Goal: Transaction & Acquisition: Purchase product/service

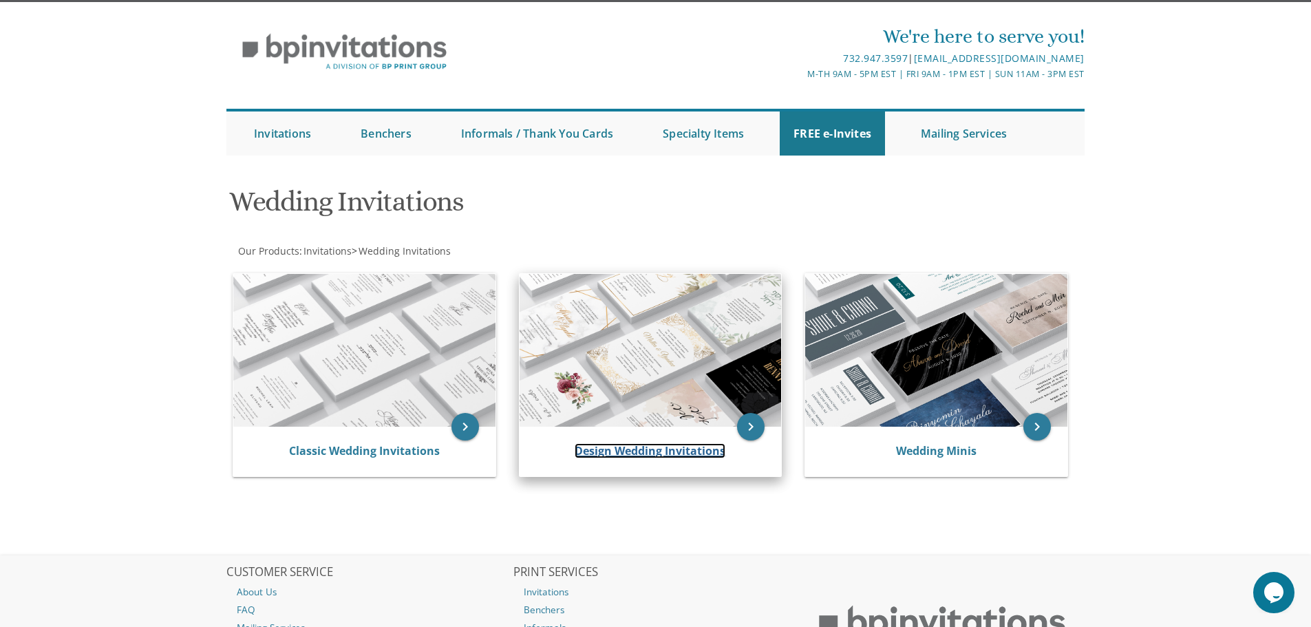
click at [636, 456] on link "Design Wedding Invitations" at bounding box center [650, 450] width 151 height 15
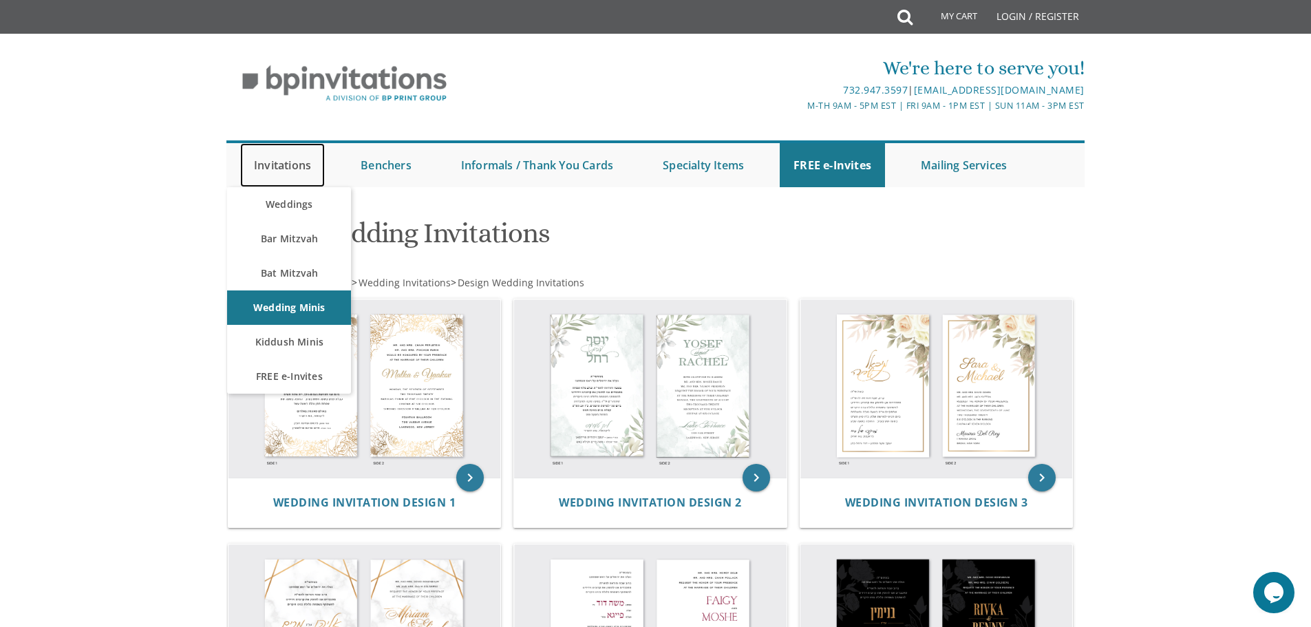
click at [310, 165] on link "Invitations" at bounding box center [282, 165] width 85 height 44
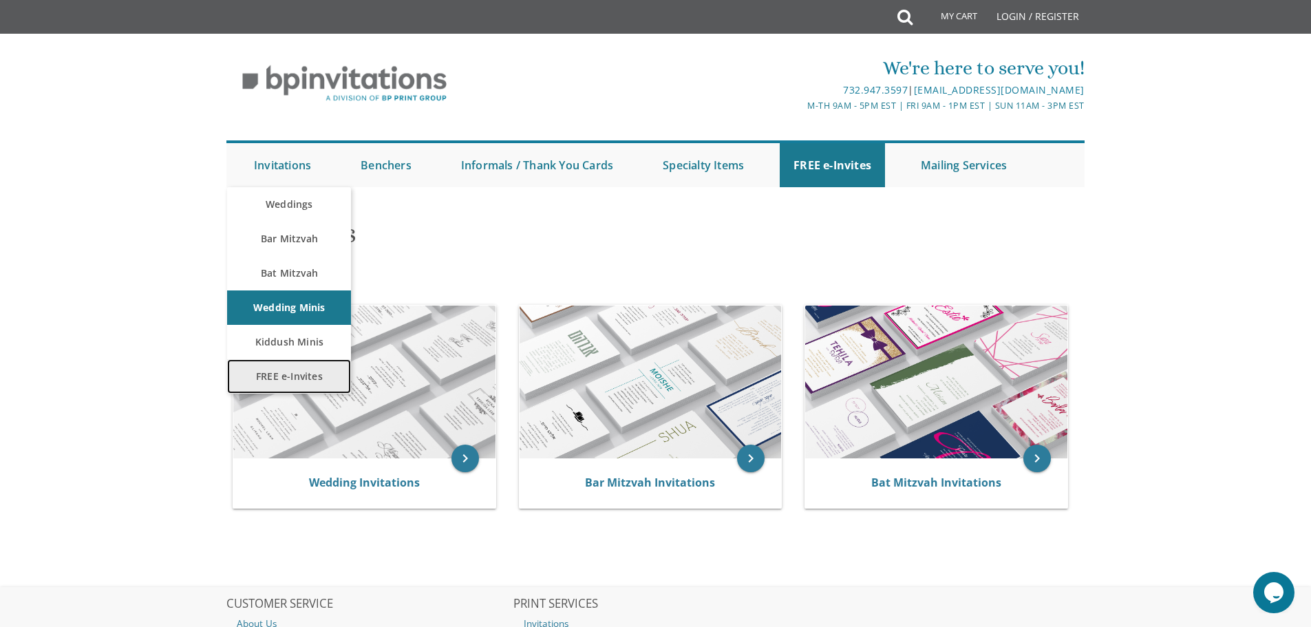
click at [289, 378] on link "FREE e-Invites" at bounding box center [289, 376] width 124 height 34
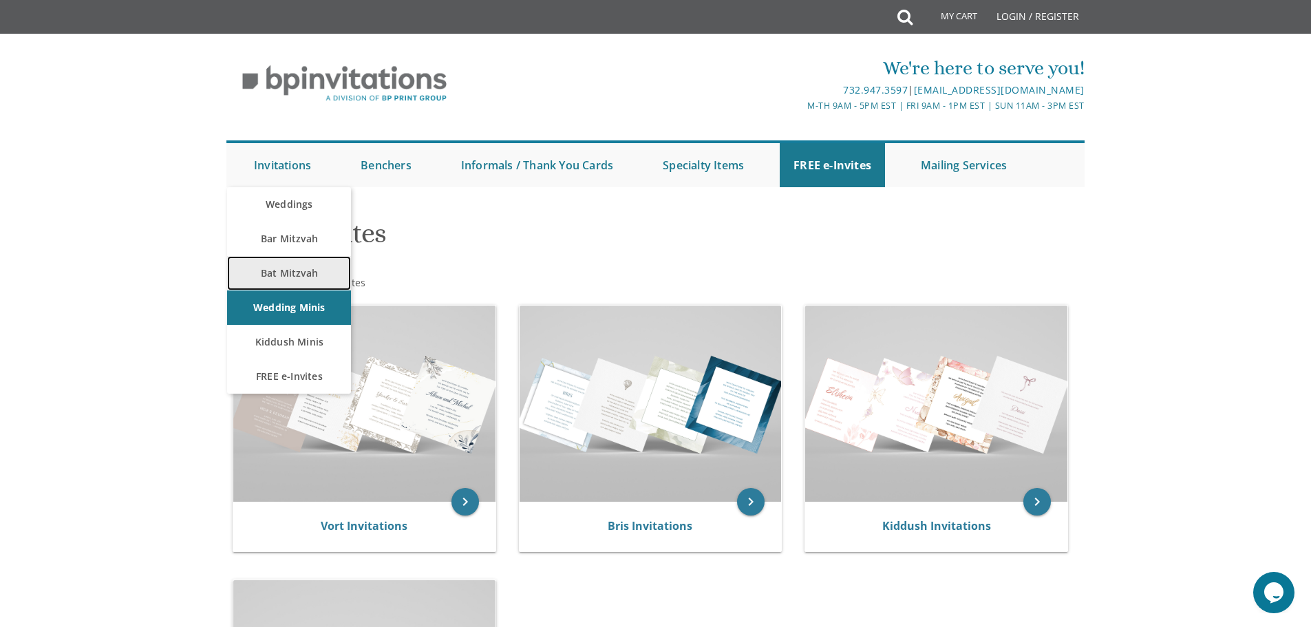
click at [275, 271] on link "Bat Mitzvah" at bounding box center [289, 273] width 124 height 34
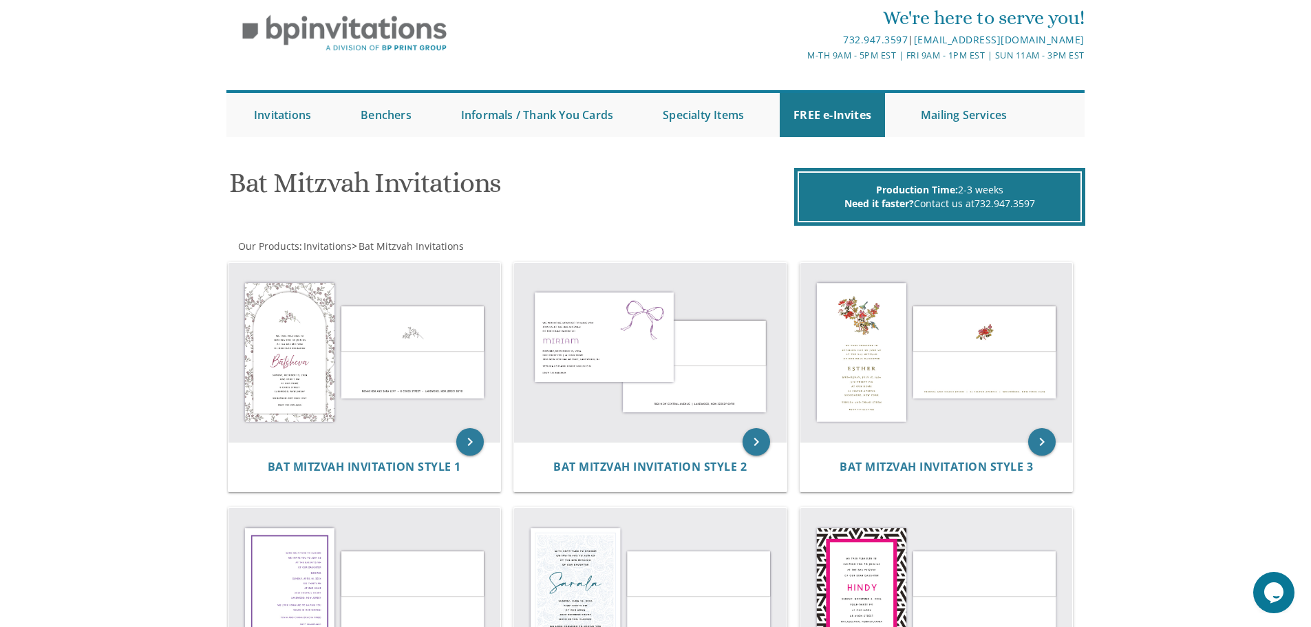
scroll to position [50, 0]
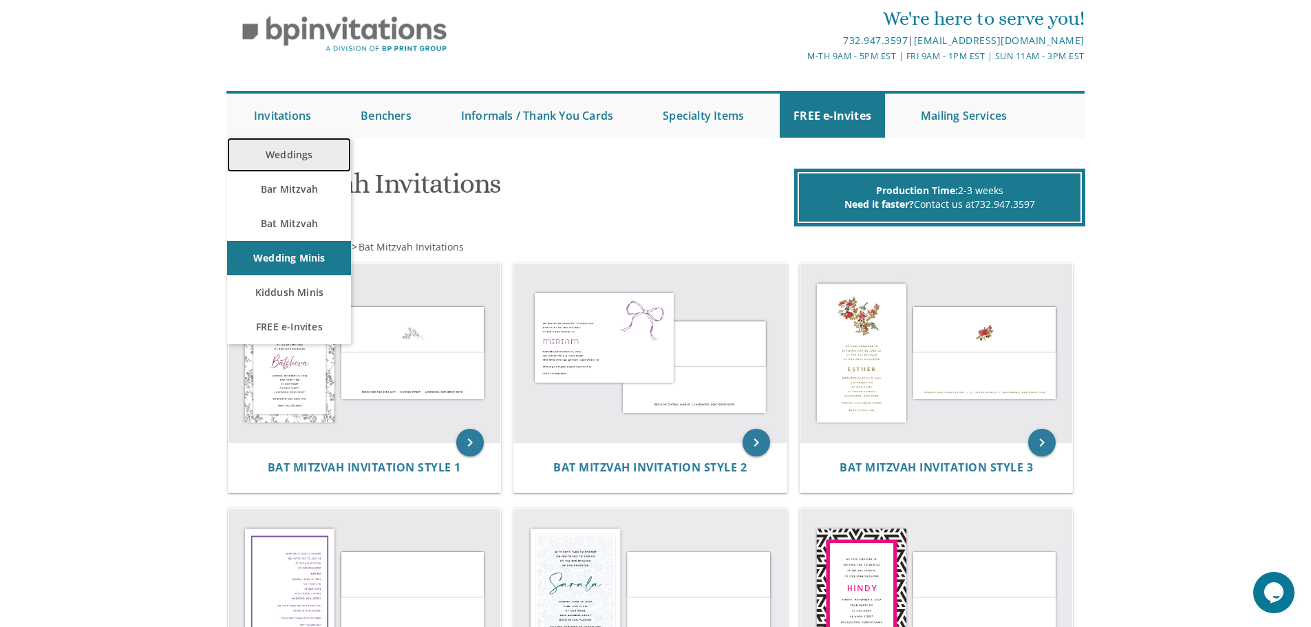
click at [253, 163] on link "Weddings" at bounding box center [289, 155] width 124 height 34
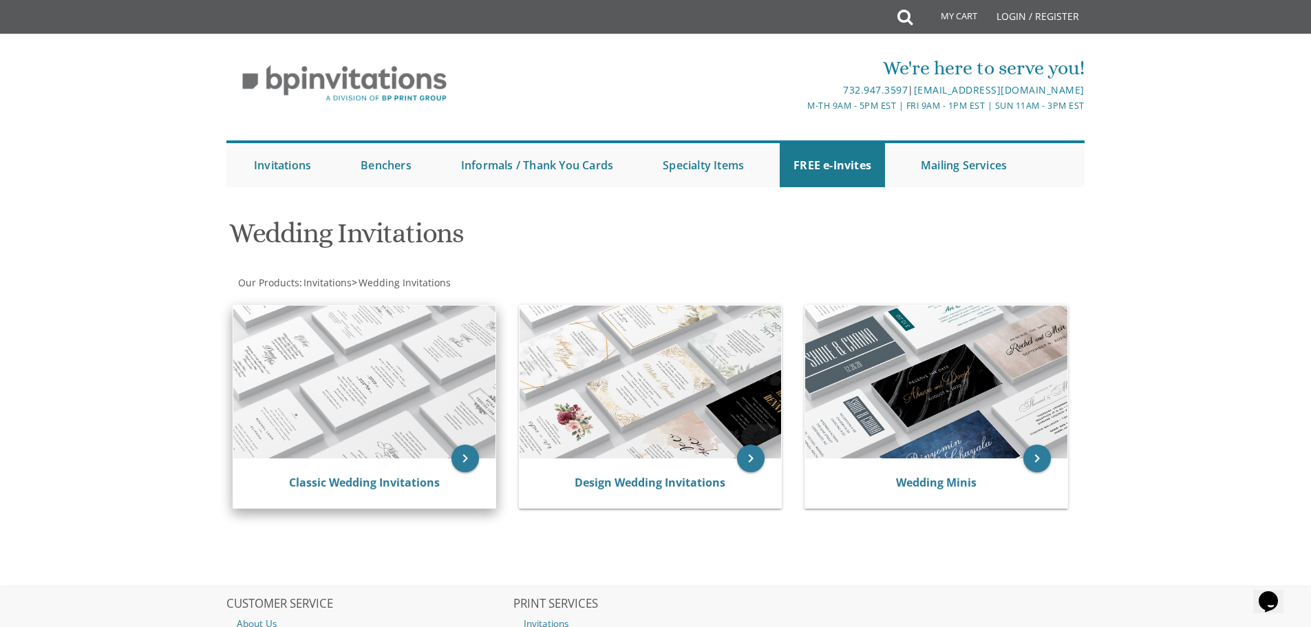
click at [359, 467] on div "Classic Wedding Invitations" at bounding box center [364, 483] width 262 height 50
click at [381, 426] on img at bounding box center [364, 382] width 262 height 153
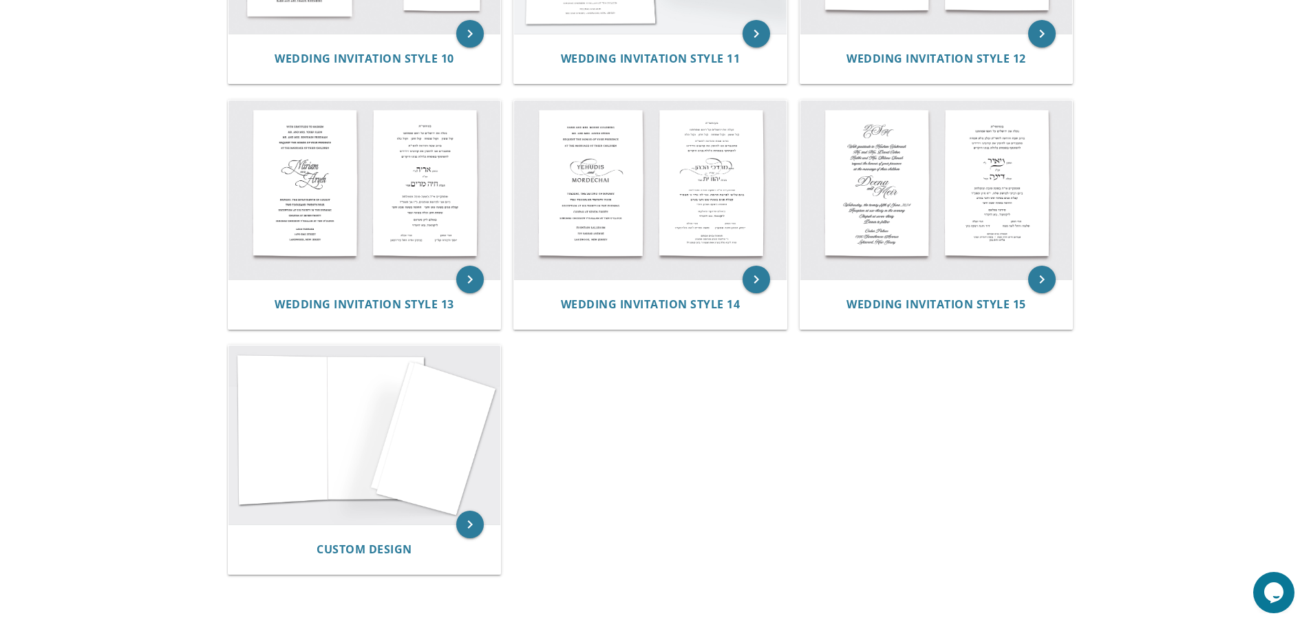
scroll to position [1194, 0]
click at [374, 380] on img at bounding box center [364, 434] width 272 height 179
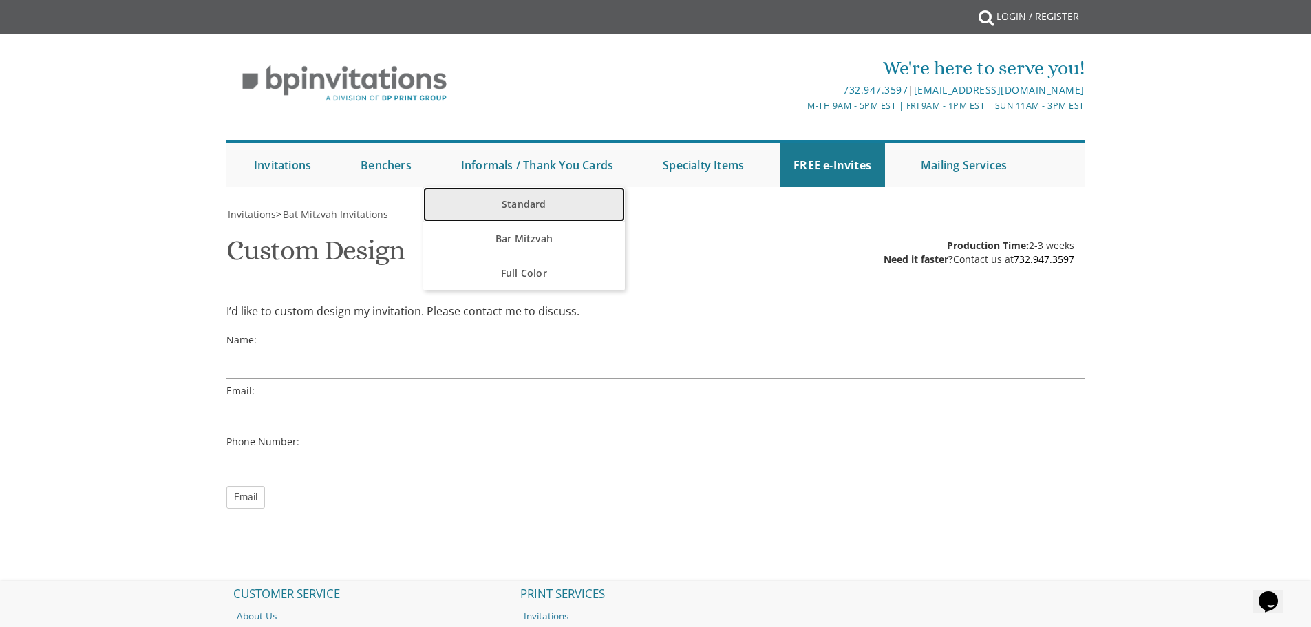
click at [544, 206] on link "Standard" at bounding box center [524, 204] width 202 height 34
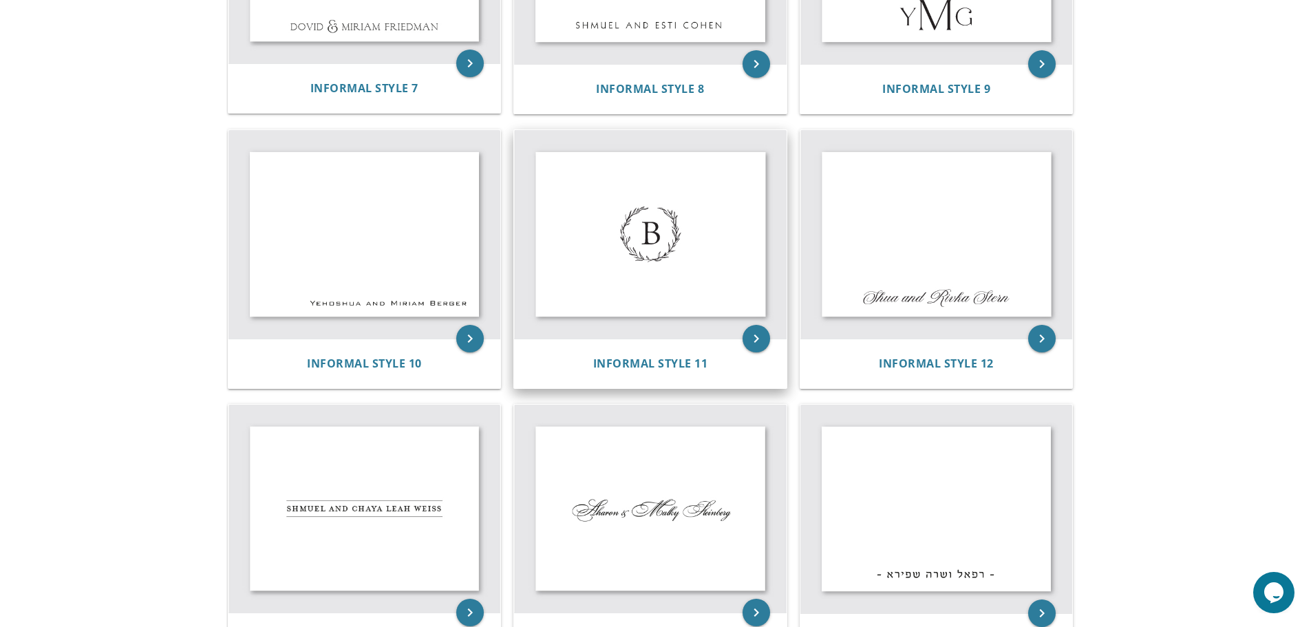
scroll to position [1004, 0]
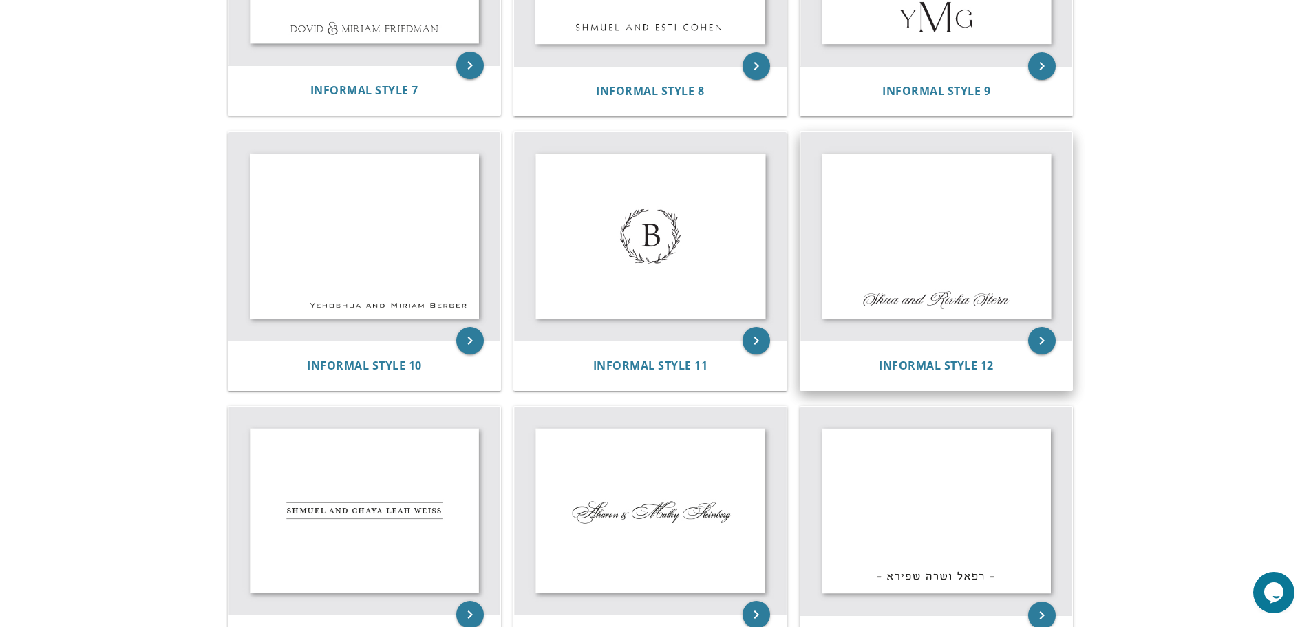
click at [898, 271] on img at bounding box center [936, 236] width 272 height 209
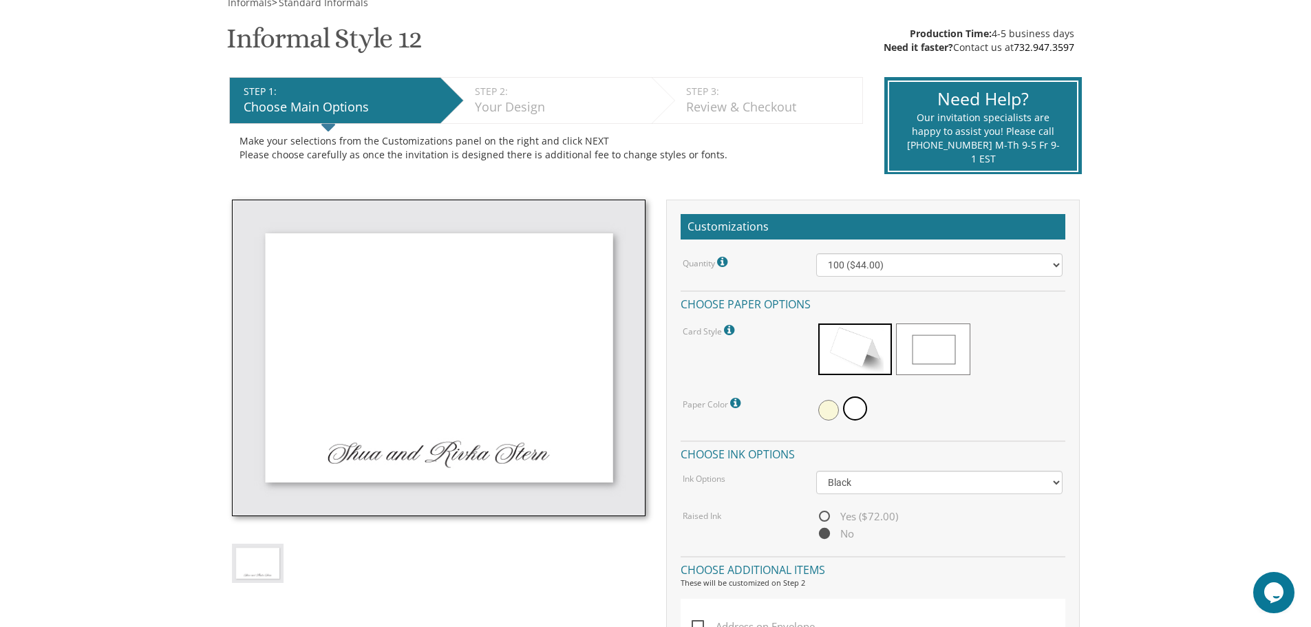
scroll to position [213, 0]
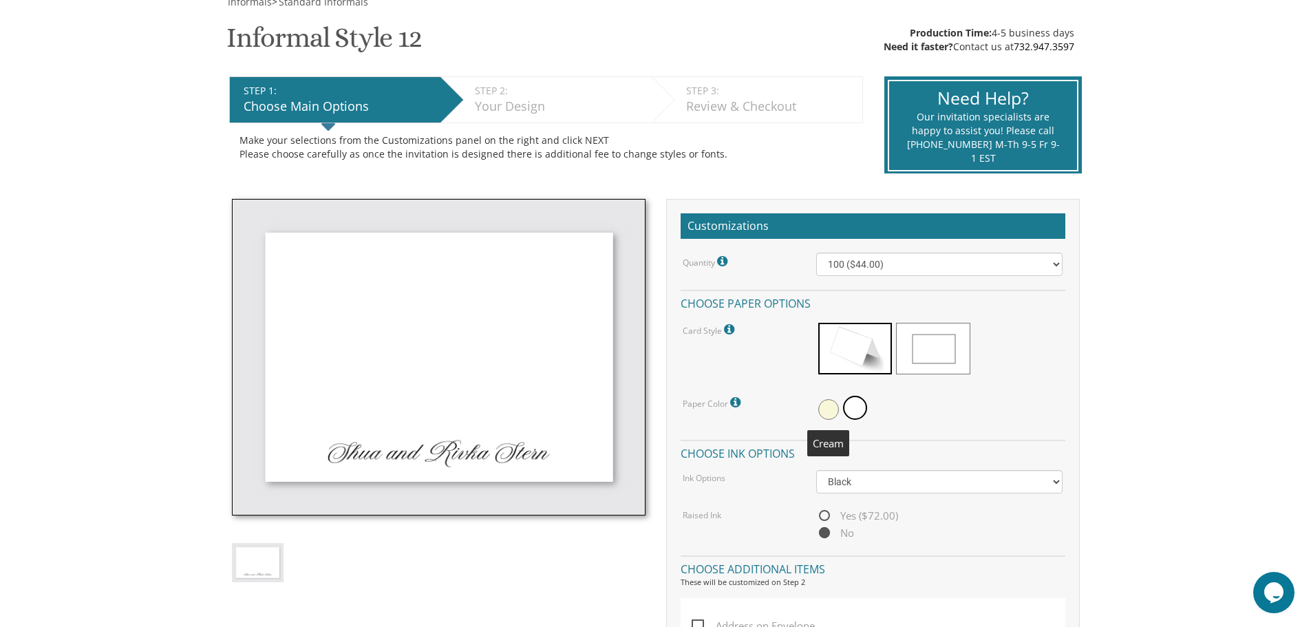
click at [827, 409] on span at bounding box center [828, 409] width 21 height 21
click at [863, 407] on span at bounding box center [856, 409] width 21 height 21
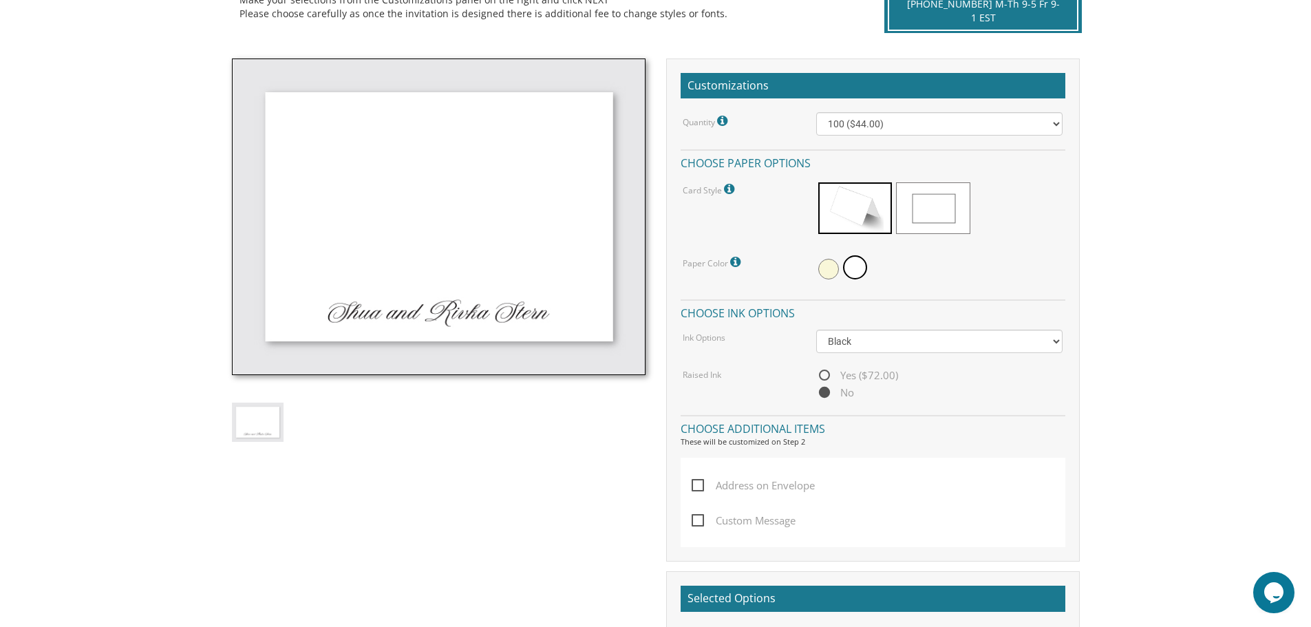
scroll to position [354, 0]
click at [831, 370] on span "Yes ($72.00)" at bounding box center [857, 374] width 82 height 17
click at [825, 371] on input "Yes ($72.00)" at bounding box center [820, 375] width 9 height 9
radio input "true"
click at [828, 390] on span "No" at bounding box center [835, 391] width 38 height 17
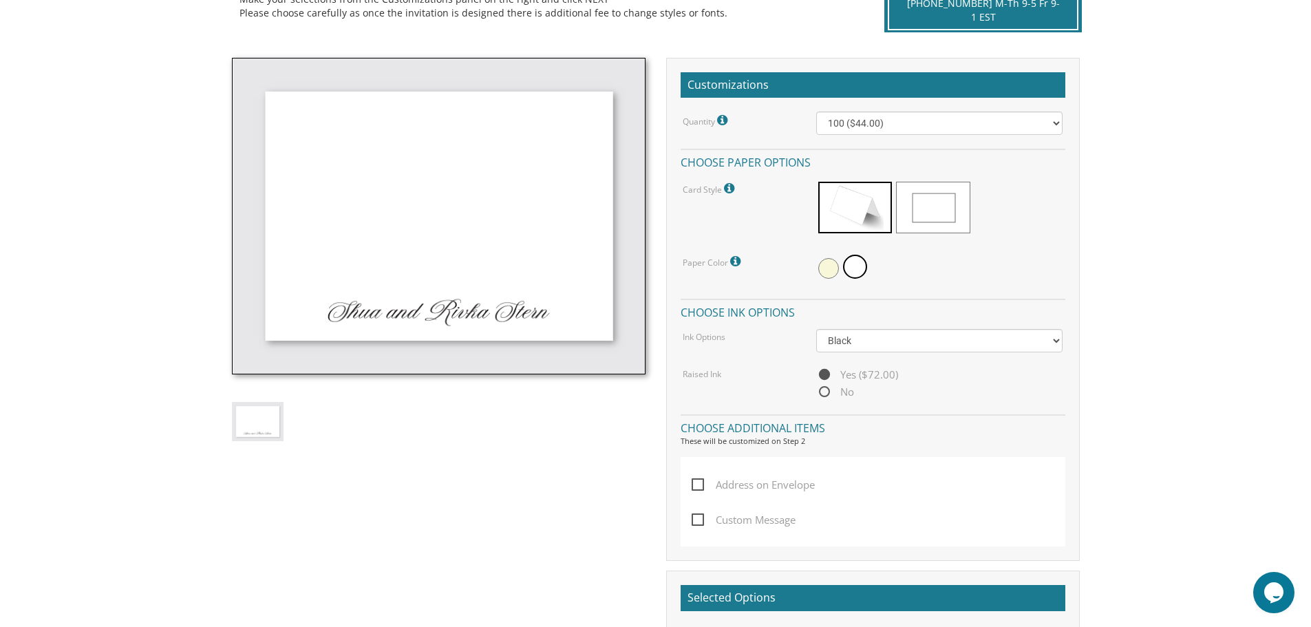
click at [825, 390] on input "No" at bounding box center [820, 392] width 9 height 9
radio input "true"
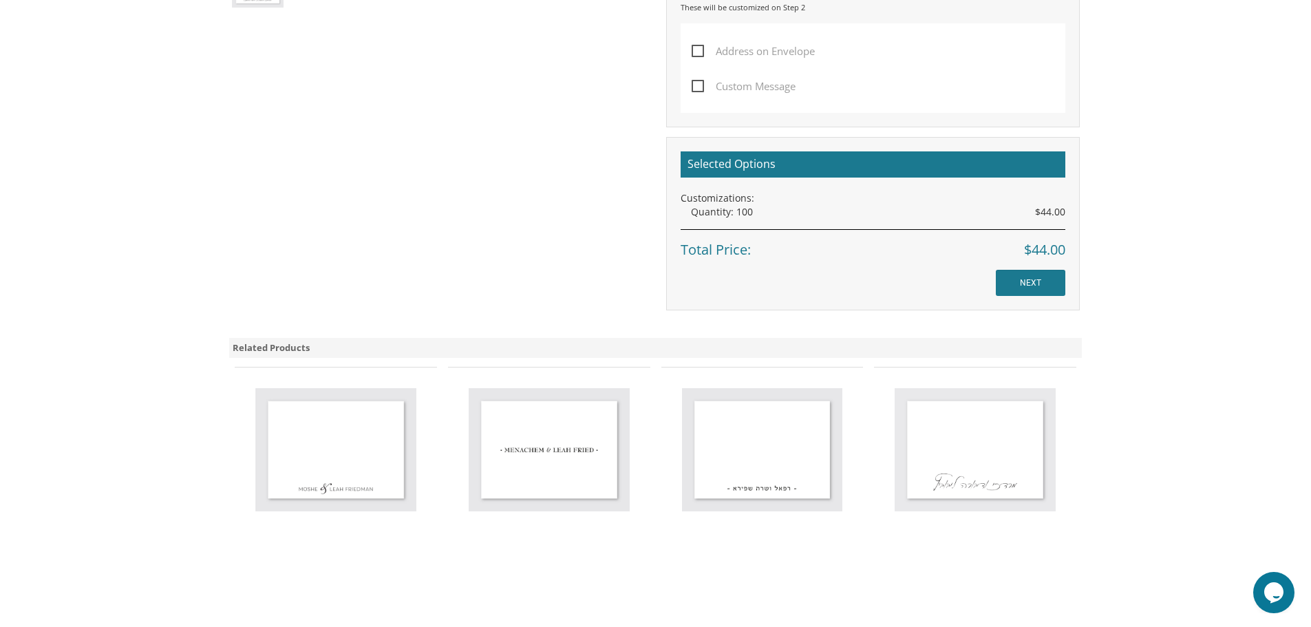
scroll to position [788, 0]
click at [1012, 275] on input "NEXT" at bounding box center [1031, 282] width 70 height 26
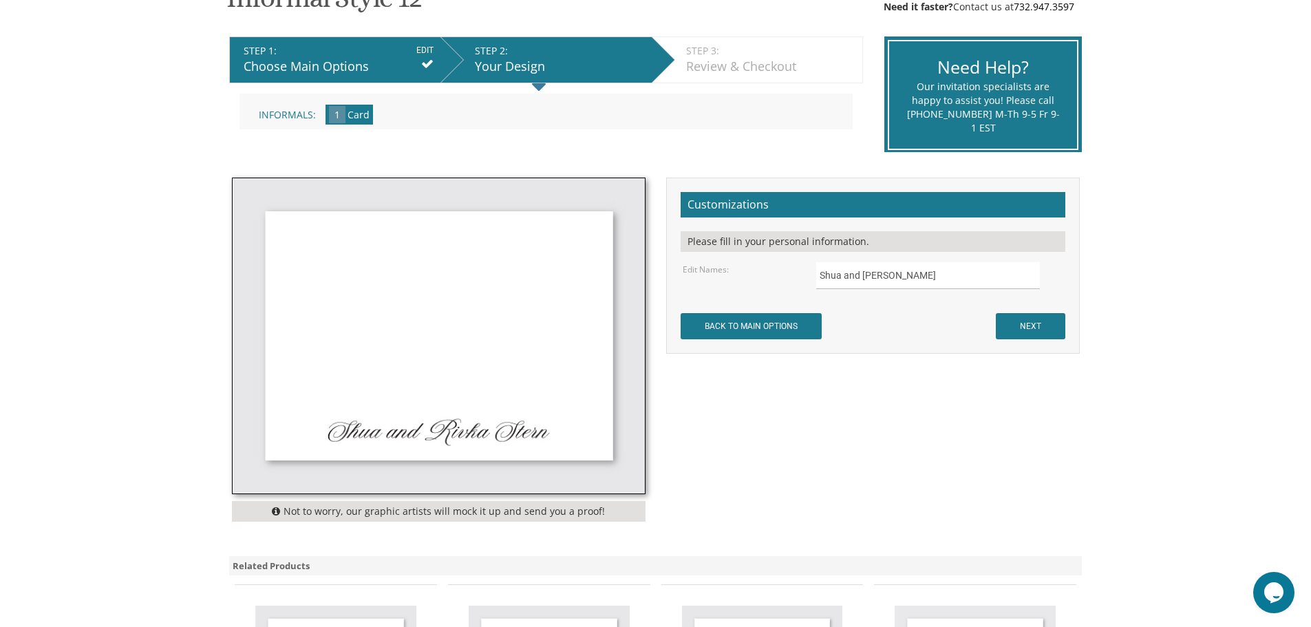
scroll to position [253, 0]
click at [840, 276] on input "Shua and Rivka Stern" at bounding box center [928, 274] width 224 height 27
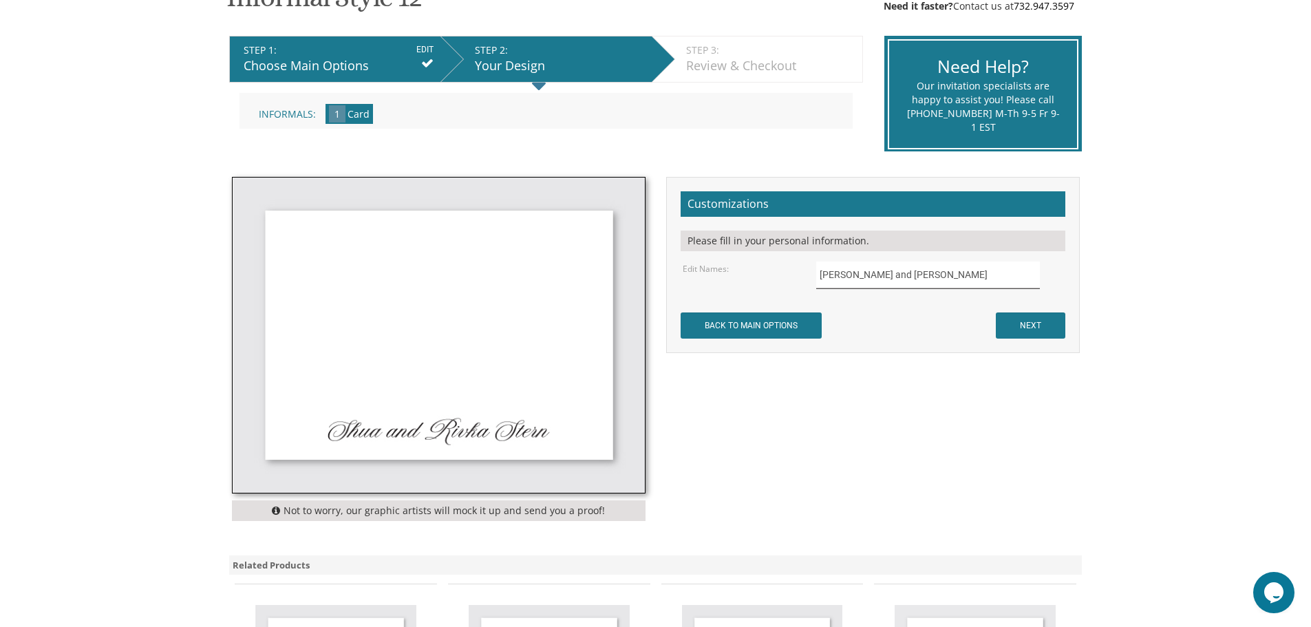
type input "[PERSON_NAME] and [PERSON_NAME]"
click at [1036, 323] on input "NEXT" at bounding box center [1031, 325] width 70 height 26
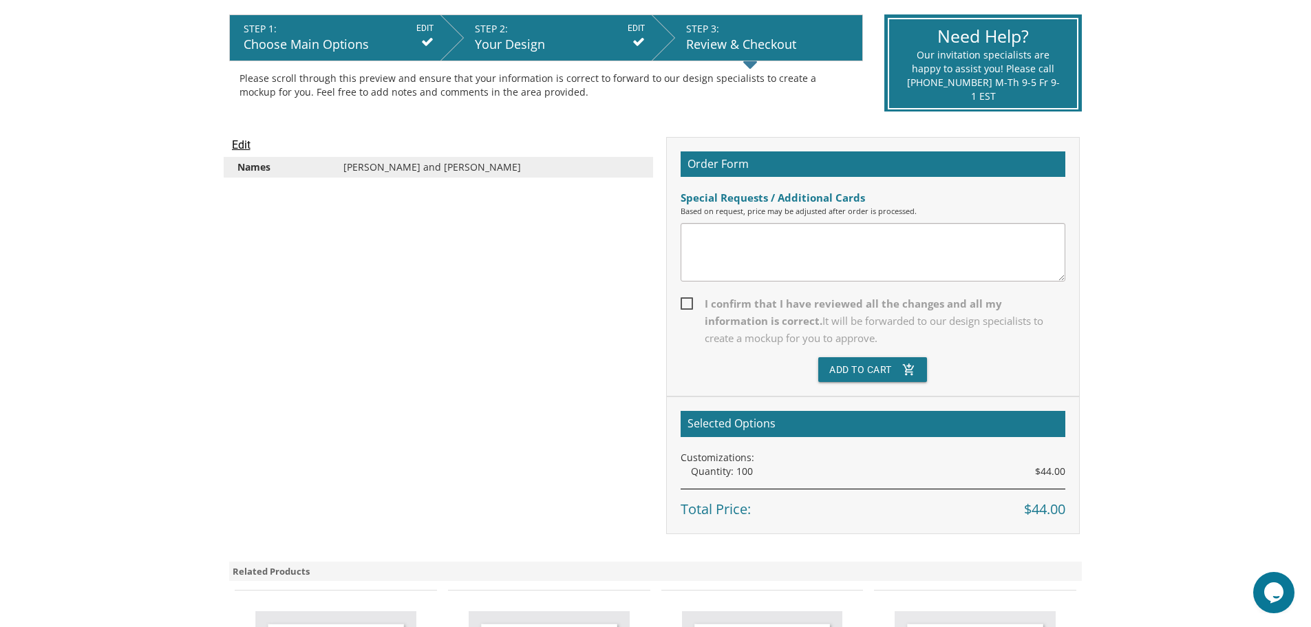
scroll to position [275, 0]
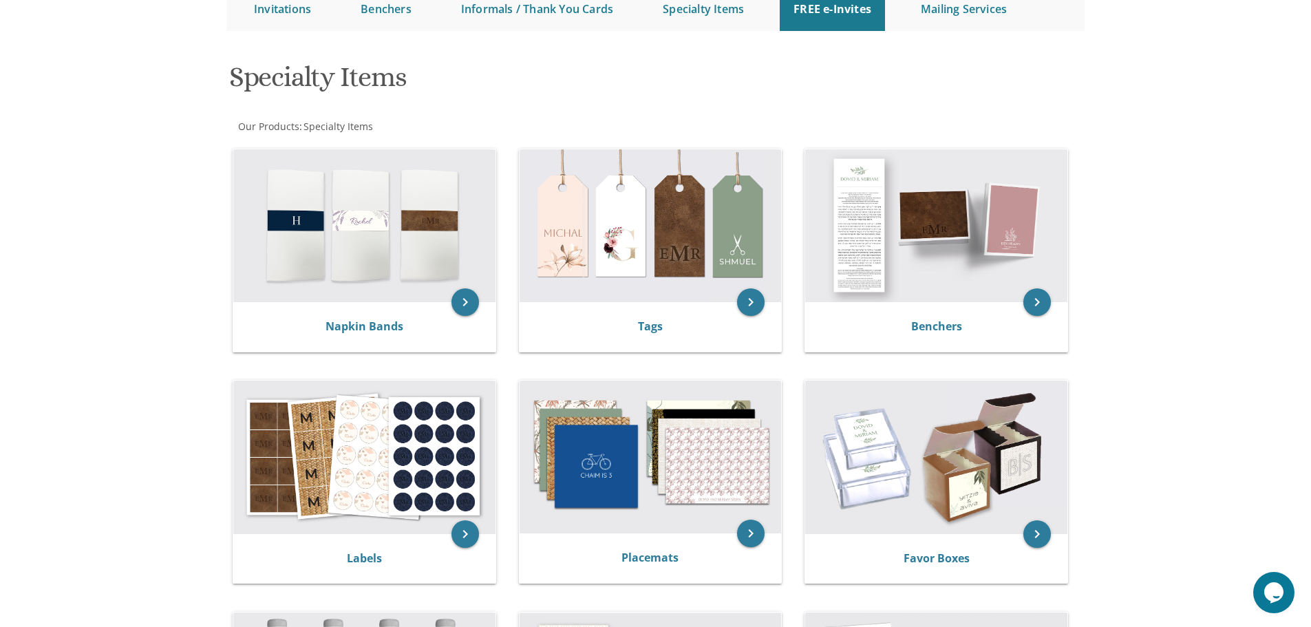
scroll to position [128, 0]
